Goal: Task Accomplishment & Management: Complete application form

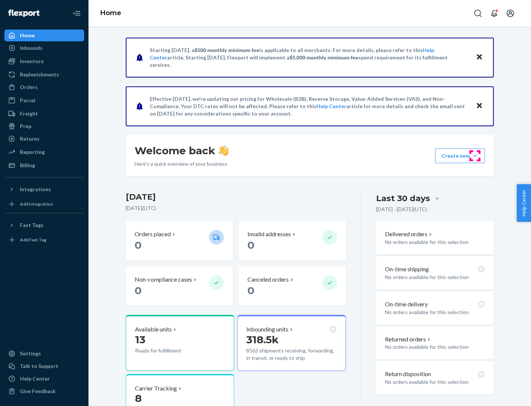
click at [475, 156] on button "Create new Create new inbound Create new order Create new product" at bounding box center [460, 155] width 50 height 15
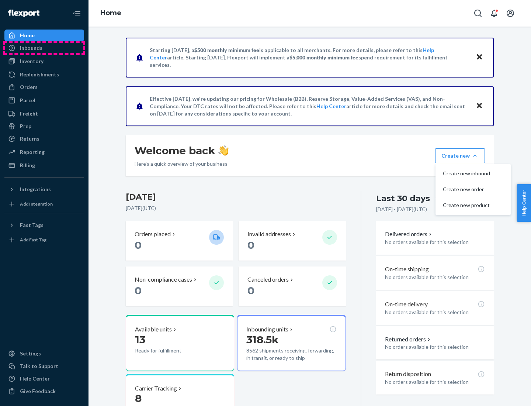
click at [44, 48] on div "Inbounds" at bounding box center [44, 48] width 78 height 10
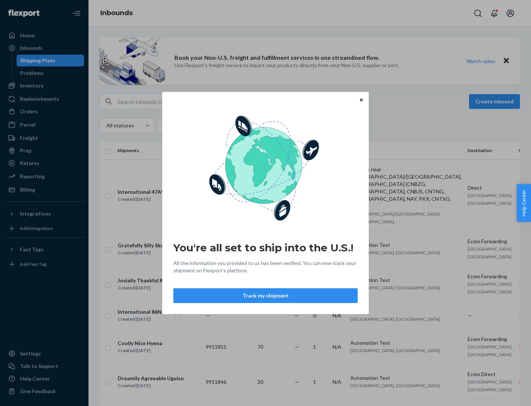
click at [361, 100] on icon "Close" at bounding box center [361, 99] width 3 height 3
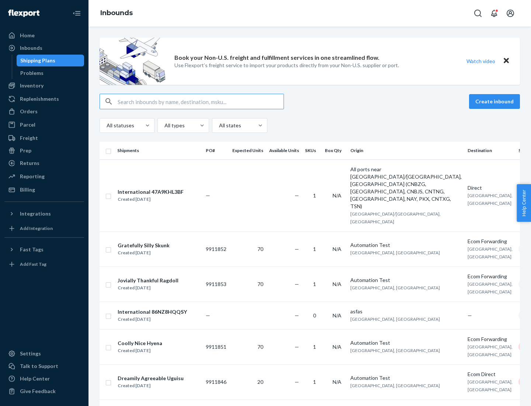
click at [496, 101] on button "Create inbound" at bounding box center [494, 101] width 51 height 15
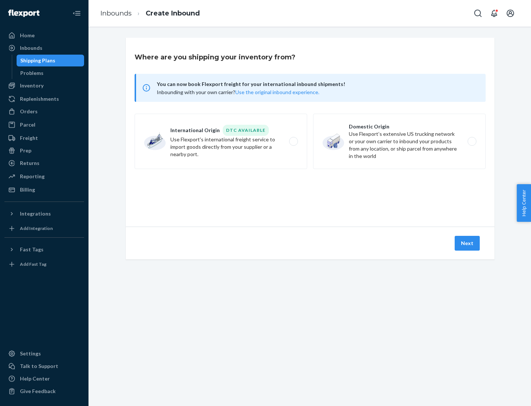
click at [400, 141] on label "Domestic Origin Use Flexport’s extensive US trucking network or your own carrie…" at bounding box center [399, 141] width 173 height 55
click at [472, 141] on input "Domestic Origin Use Flexport’s extensive US trucking network or your own carrie…" at bounding box center [474, 141] width 5 height 5
radio input "true"
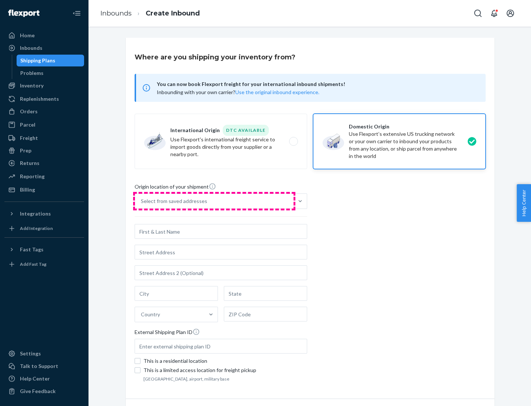
click at [214, 201] on div "Select from saved addresses" at bounding box center [214, 201] width 159 height 15
click at [142, 201] on input "Select from saved addresses" at bounding box center [141, 200] width 1 height 7
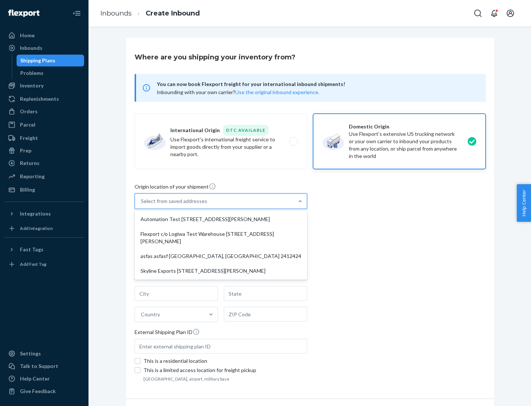
scroll to position [3, 0]
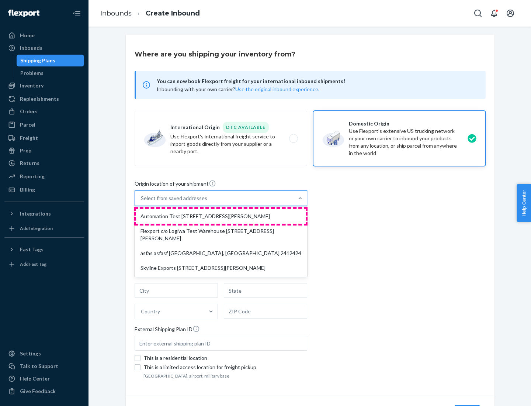
click at [221, 216] on div "Automation Test [STREET_ADDRESS][PERSON_NAME]" at bounding box center [221, 216] width 170 height 15
click at [142, 202] on input "option Automation Test [STREET_ADDRESS][PERSON_NAME] focused, 1 of 4. 4 results…" at bounding box center [141, 197] width 1 height 7
type input "Automation Test"
type input "9th Floor"
type input "[GEOGRAPHIC_DATA]"
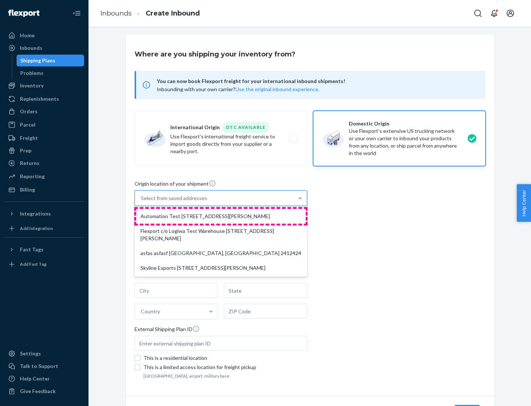
type input "CA"
type input "94104"
type input "[STREET_ADDRESS][PERSON_NAME]"
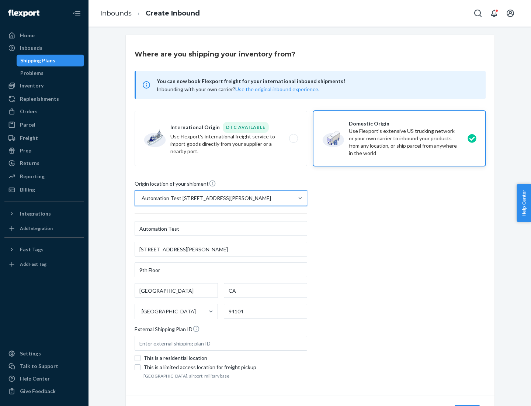
scroll to position [43, 0]
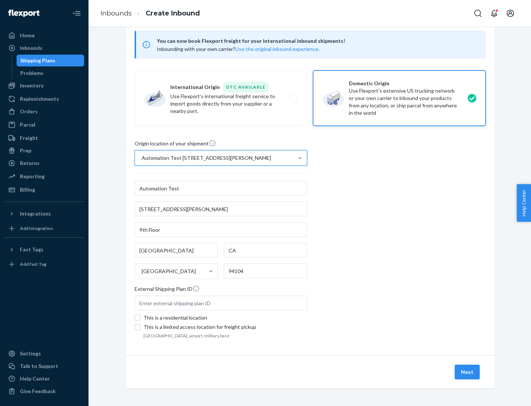
click at [468, 372] on button "Next" at bounding box center [467, 372] width 25 height 15
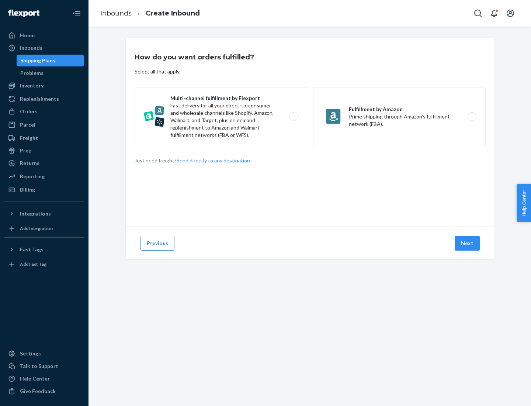
click at [221, 117] on label "Multi-channel fulfillment by Flexport Fast delivery for all your direct-to-cons…" at bounding box center [221, 116] width 173 height 59
click at [293, 117] on input "Multi-channel fulfillment by Flexport Fast delivery for all your direct-to-cons…" at bounding box center [295, 116] width 5 height 5
radio input "true"
click at [468, 243] on button "Next" at bounding box center [467, 243] width 25 height 15
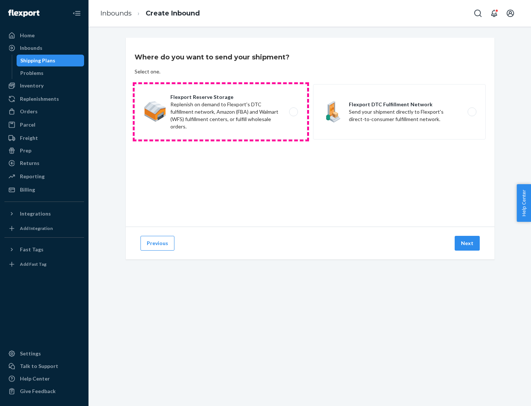
click at [221, 112] on label "Flexport Reserve Storage Replenish on demand to Flexport's DTC fulfillment netw…" at bounding box center [221, 111] width 173 height 55
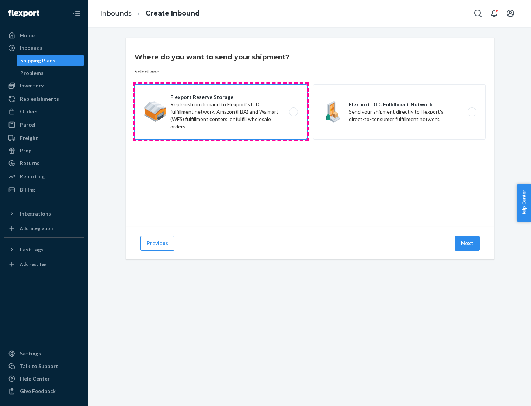
click at [293, 112] on input "Flexport Reserve Storage Replenish on demand to Flexport's DTC fulfillment netw…" at bounding box center [295, 112] width 5 height 5
radio input "true"
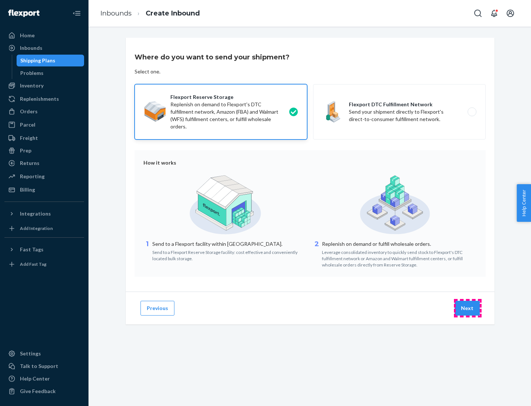
click at [468, 308] on button "Next" at bounding box center [467, 308] width 25 height 15
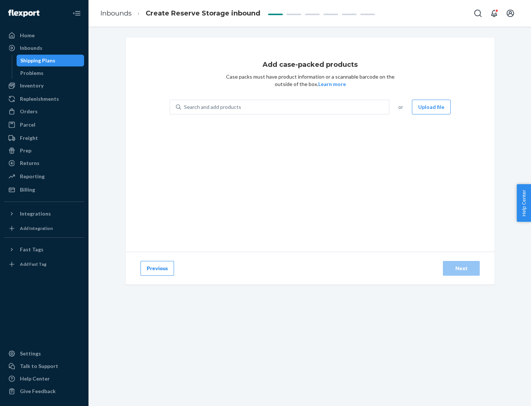
click at [286, 107] on div "Search and add products" at bounding box center [285, 106] width 208 height 13
click at [185, 107] on input "Search and add products" at bounding box center [184, 106] width 1 height 7
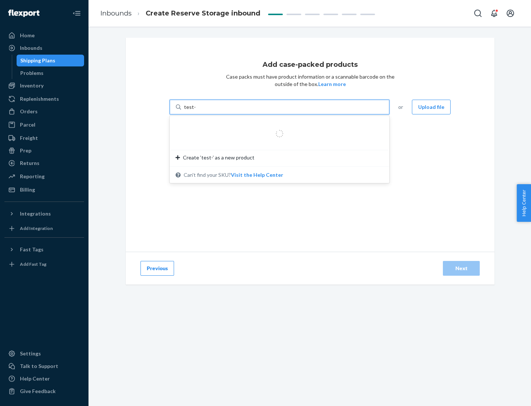
type input "test-syn"
click at [277, 125] on div "test - syn - test" at bounding box center [277, 124] width 202 height 7
click at [203, 111] on input "test-syn" at bounding box center [193, 106] width 19 height 7
type input "1"
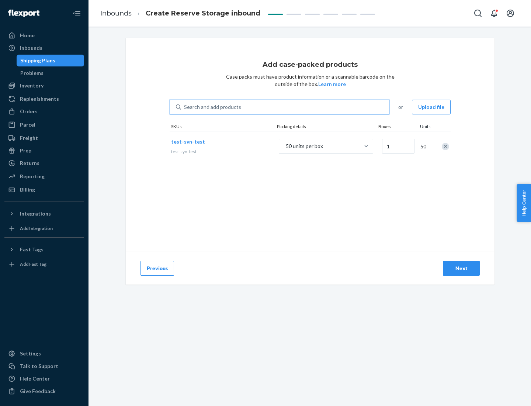
click at [462, 268] on div "Next" at bounding box center [461, 268] width 24 height 7
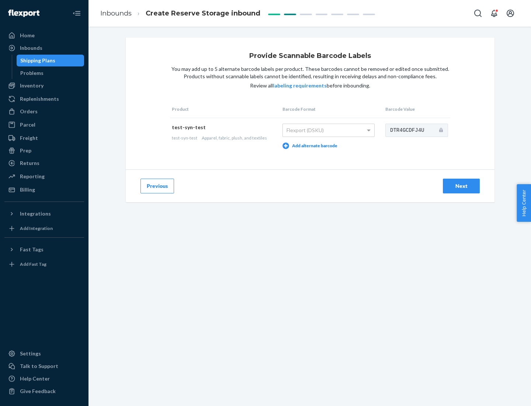
click at [462, 186] on div "Next" at bounding box center [461, 185] width 24 height 7
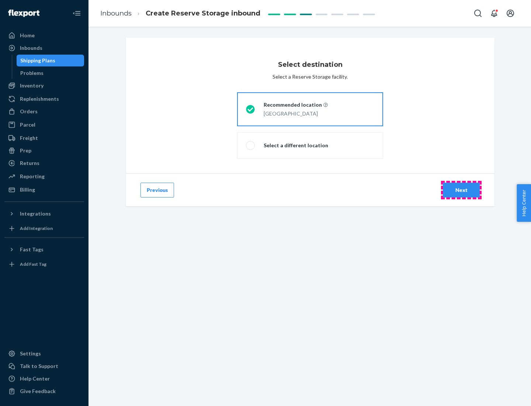
click at [462, 190] on div "Next" at bounding box center [461, 189] width 24 height 7
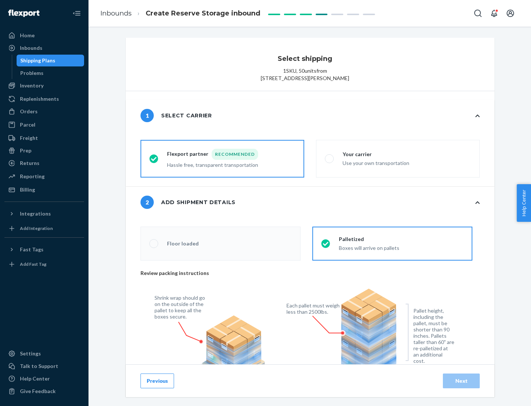
radio input "false"
type input "1"
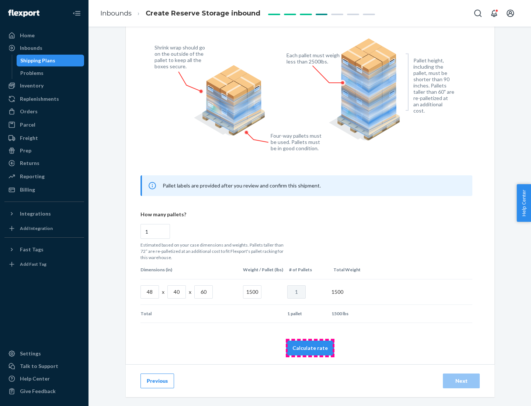
click at [310, 348] on button "Calculate rate" at bounding box center [310, 348] width 48 height 15
radio input "false"
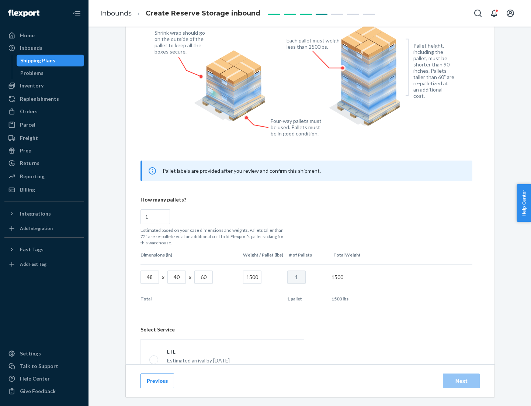
scroll to position [326, 0]
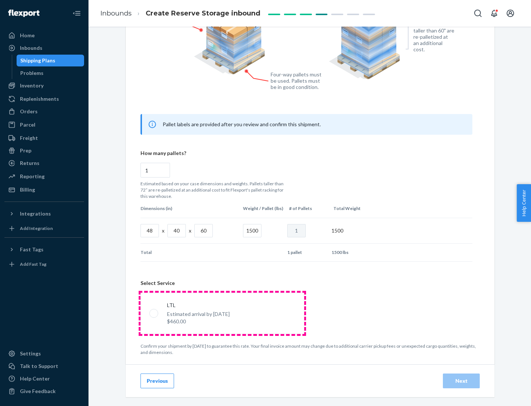
click at [222, 313] on p "Estimated arrival by [DATE]" at bounding box center [198, 313] width 63 height 7
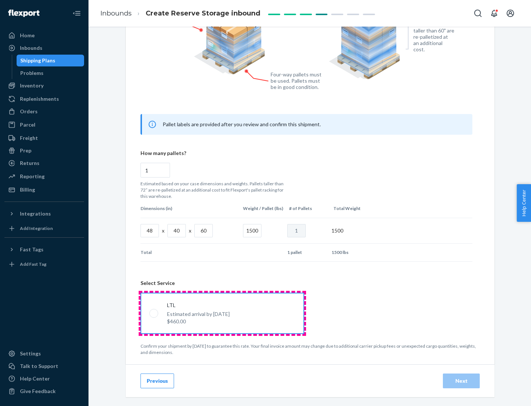
click at [154, 313] on input "LTL Estimated arrival by [DATE] $460.00" at bounding box center [151, 313] width 5 height 5
radio input "true"
radio input "false"
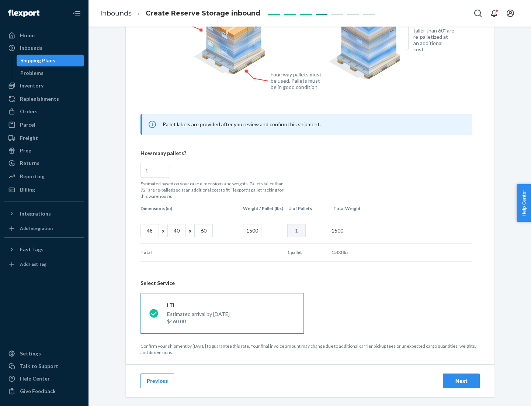
click at [462, 380] on div "Next" at bounding box center [461, 380] width 24 height 7
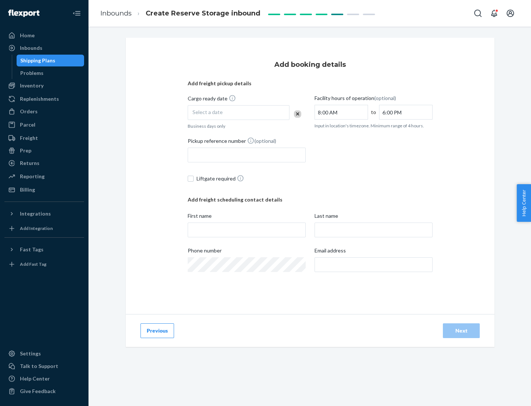
click at [239, 113] on div "Select a date" at bounding box center [239, 112] width 102 height 15
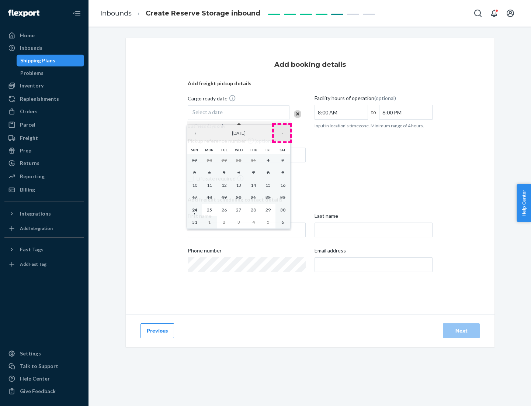
click at [282, 133] on button "›" at bounding box center [282, 133] width 16 height 16
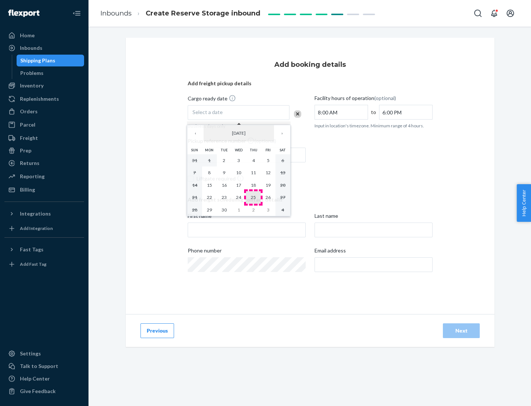
click at [253, 197] on abbr "25" at bounding box center [253, 197] width 5 height 6
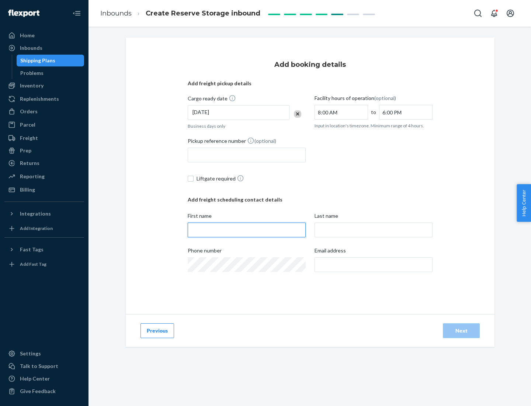
click at [247, 230] on input "First name" at bounding box center [247, 229] width 118 height 15
type input "[PERSON_NAME]"
click at [374, 230] on input "Last name" at bounding box center [374, 229] width 118 height 15
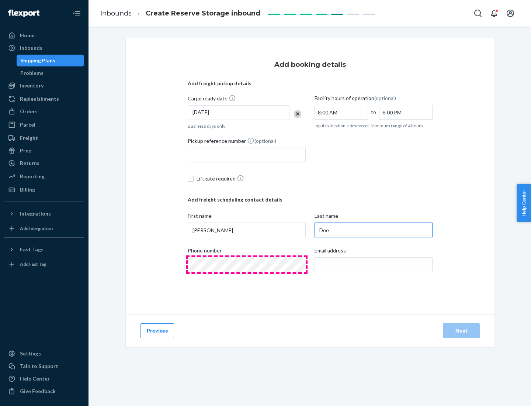
type input "Doe"
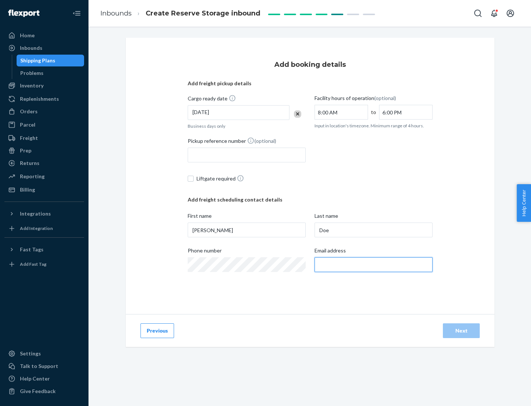
click at [374, 265] on input "Email address" at bounding box center [374, 264] width 118 height 15
type input "[EMAIL_ADDRESS][DOMAIN_NAME]"
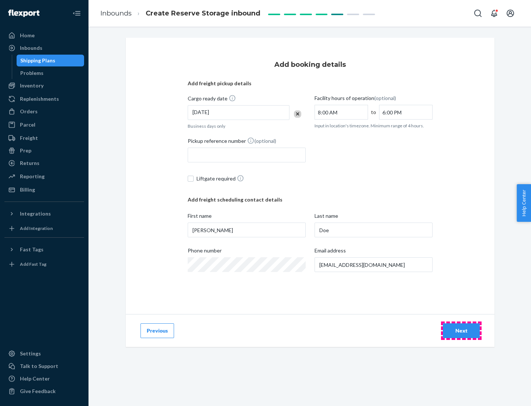
click at [462, 331] on div "Next" at bounding box center [461, 330] width 24 height 7
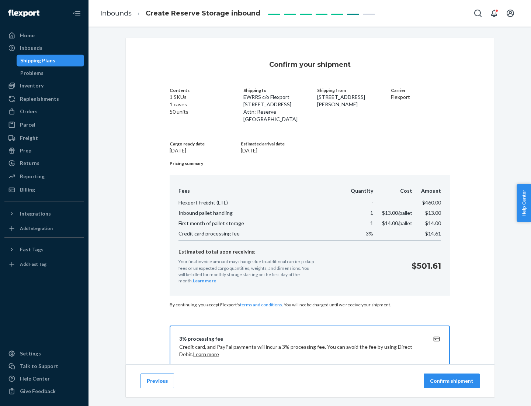
scroll to position [106, 0]
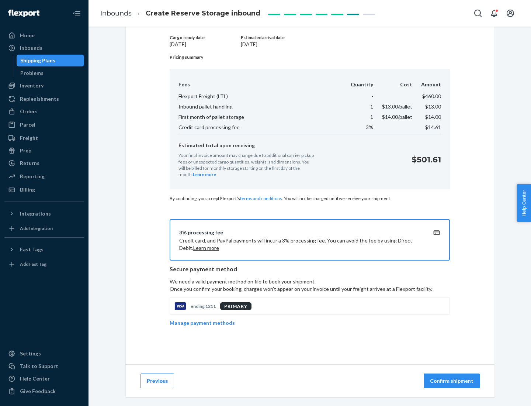
click at [453, 381] on p "Confirm shipment" at bounding box center [452, 380] width 44 height 7
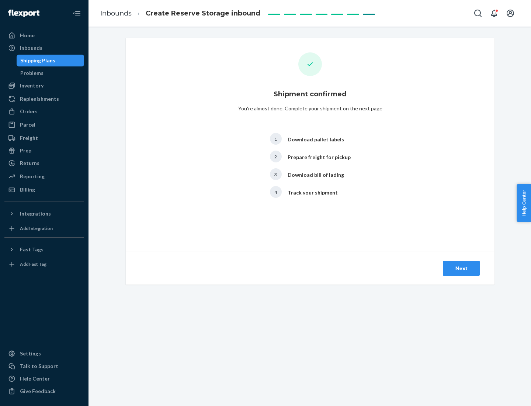
click at [462, 268] on div "Next" at bounding box center [461, 268] width 24 height 7
